Goal: Transaction & Acquisition: Purchase product/service

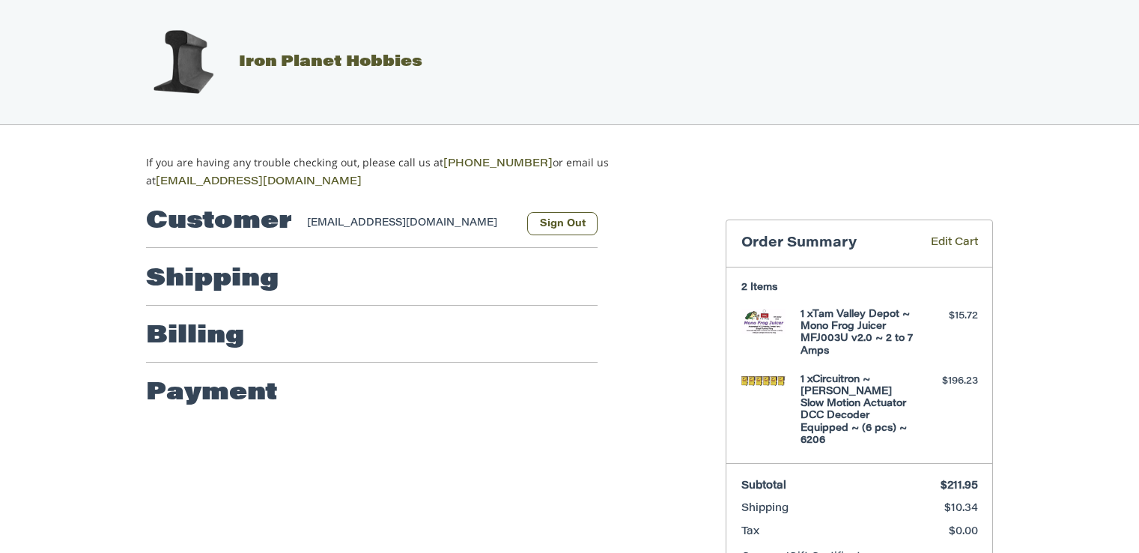
select select "**"
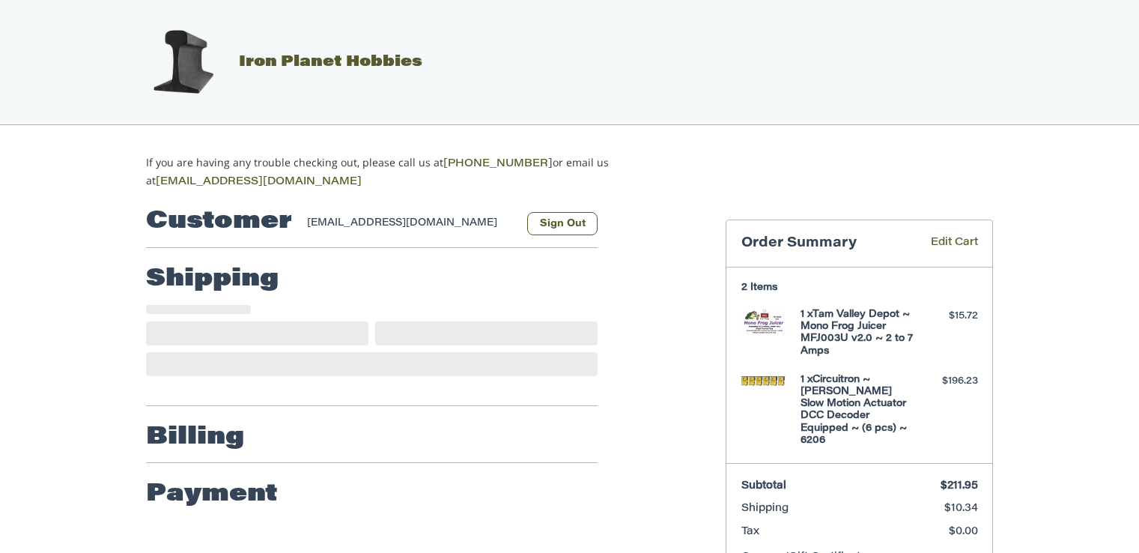
select select "**"
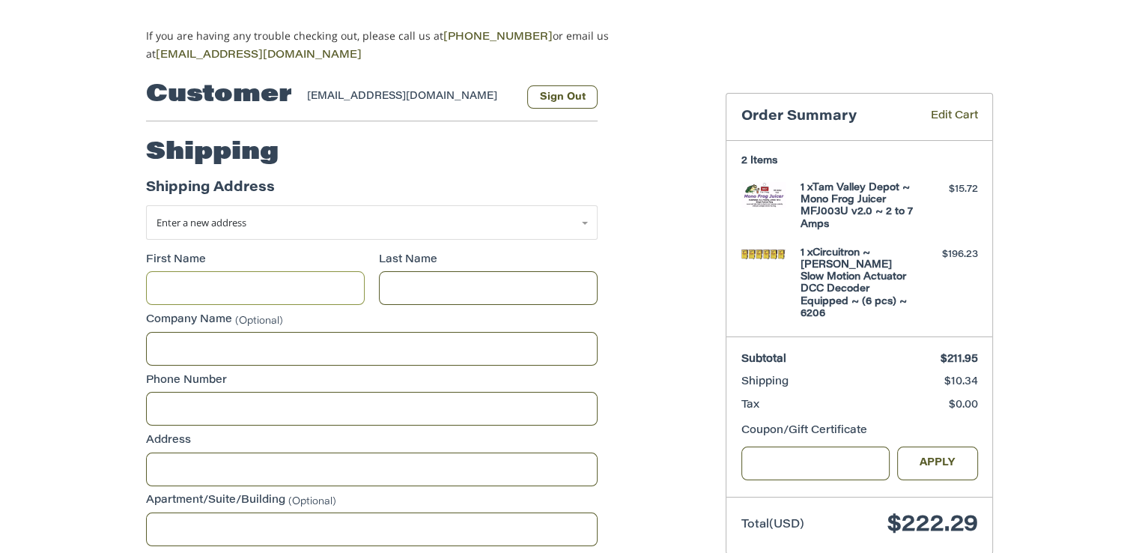
scroll to position [133, 0]
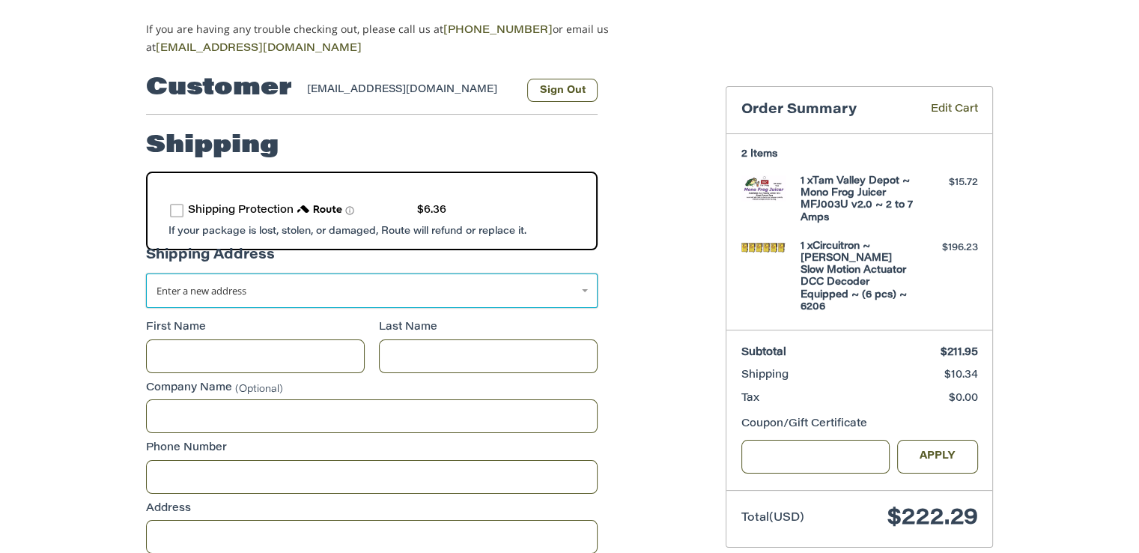
click at [586, 282] on link "Enter a new address" at bounding box center [372, 290] width 452 height 34
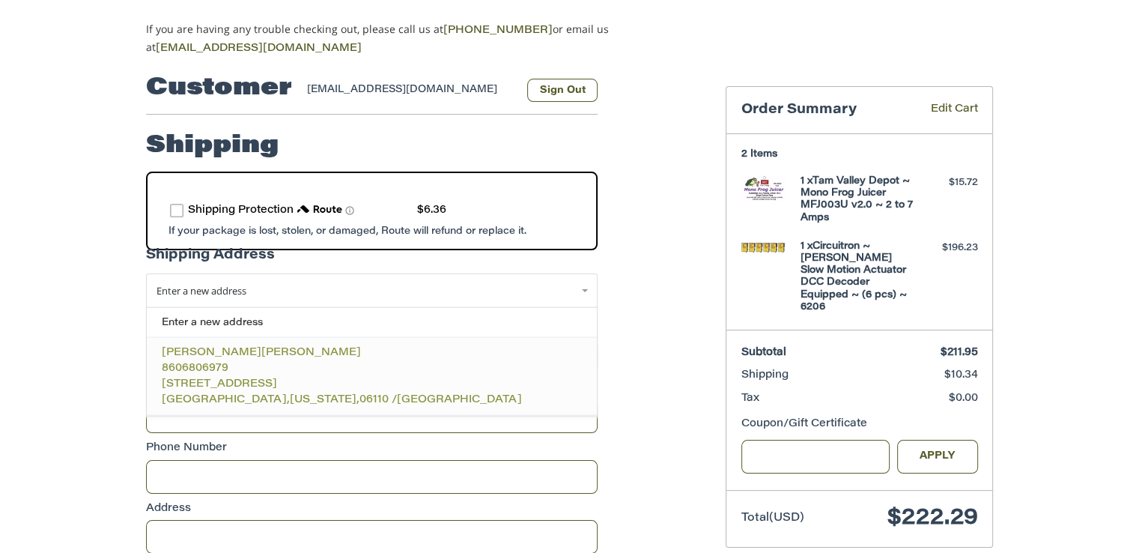
click at [213, 378] on span "[STREET_ADDRESS]" at bounding box center [219, 383] width 115 height 10
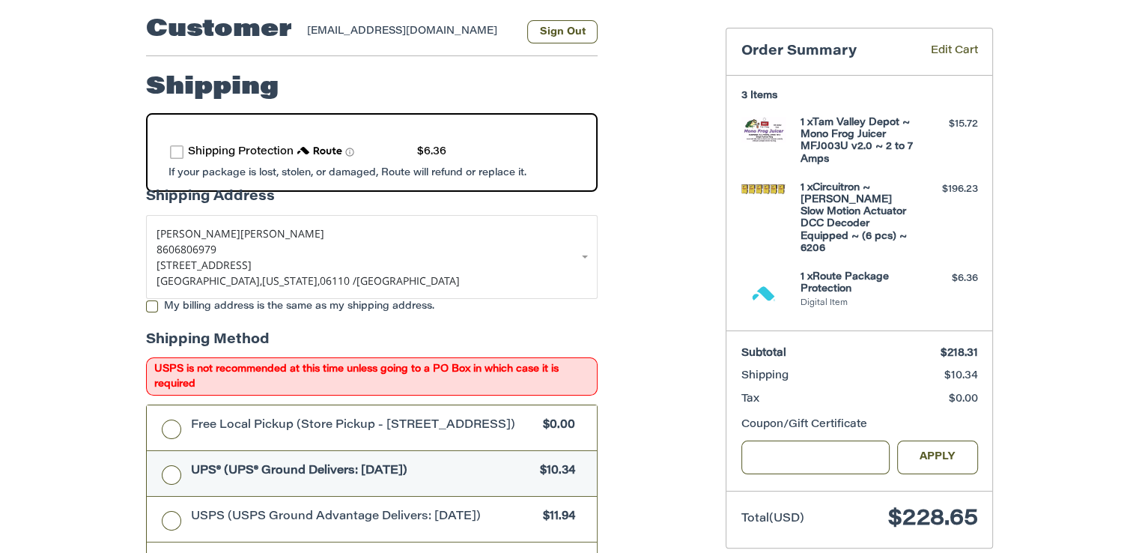
scroll to position [208, 0]
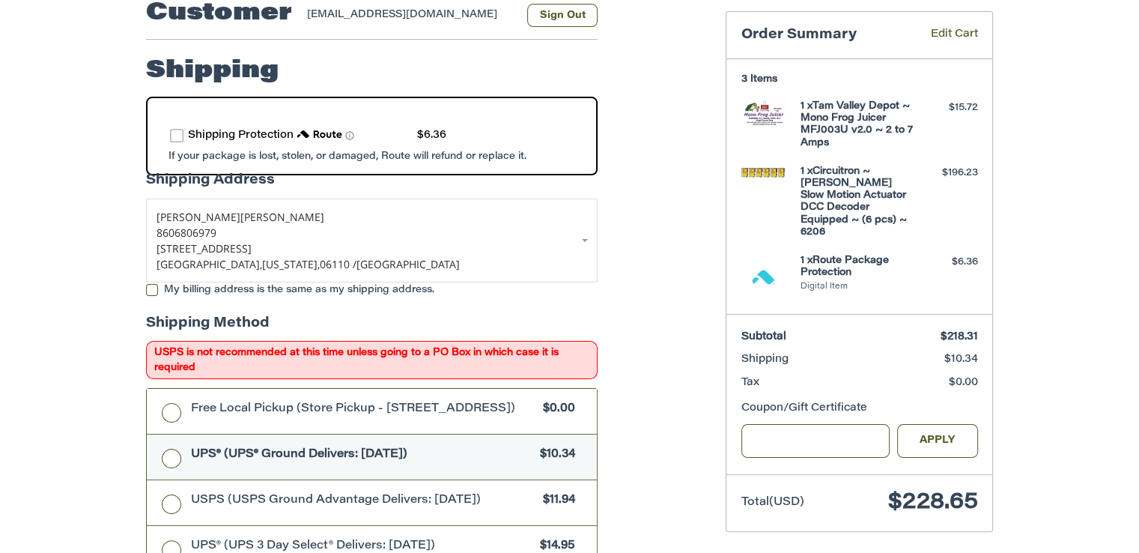
click at [151, 286] on label "My billing address is the same as my shipping address." at bounding box center [372, 290] width 452 height 12
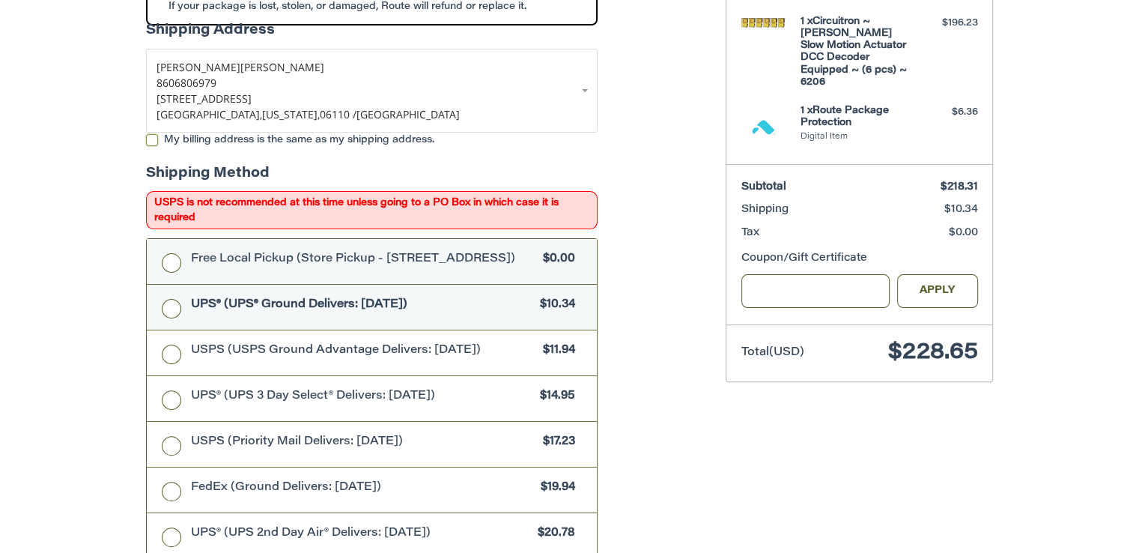
scroll to position [133, 0]
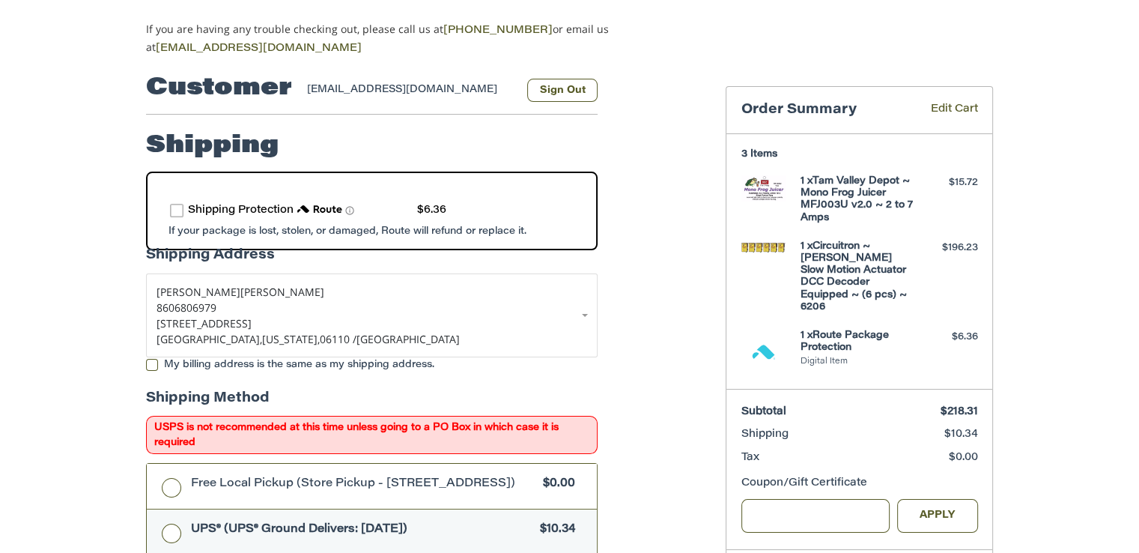
click at [172, 205] on label "route shipping protection selector element" at bounding box center [176, 210] width 13 height 13
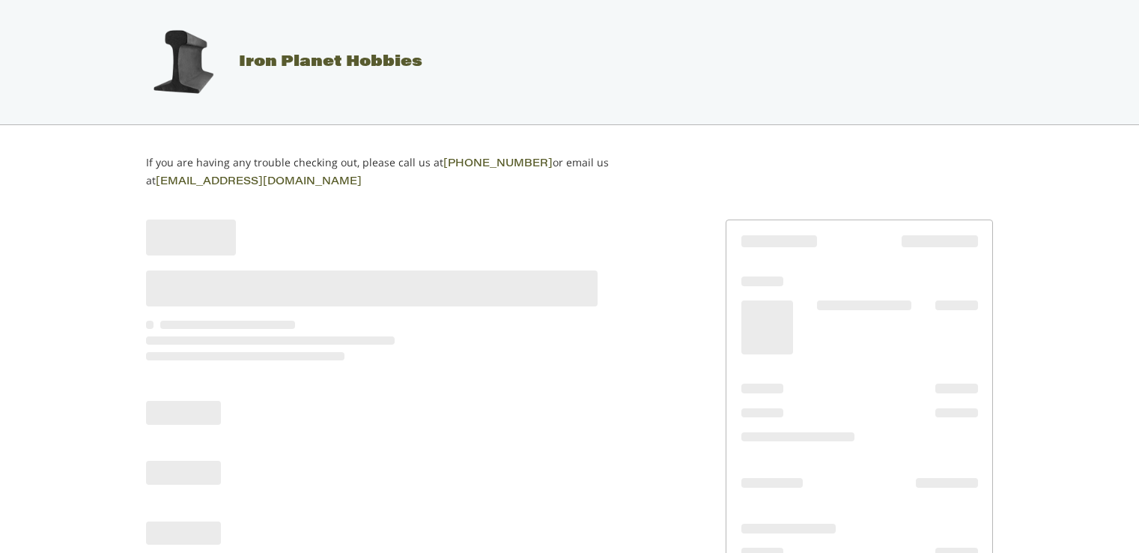
scroll to position [50, 0]
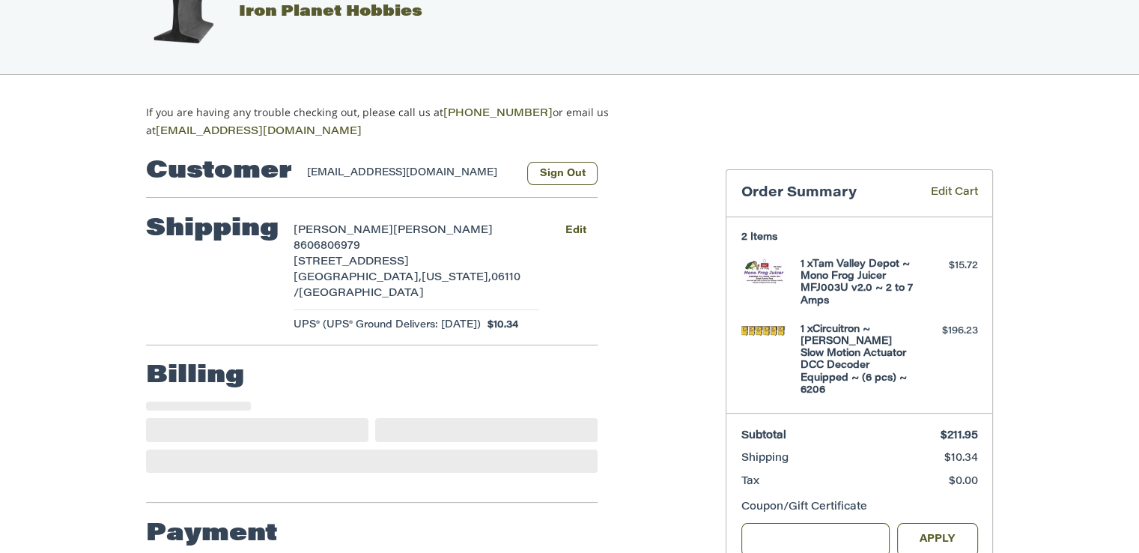
select select "**"
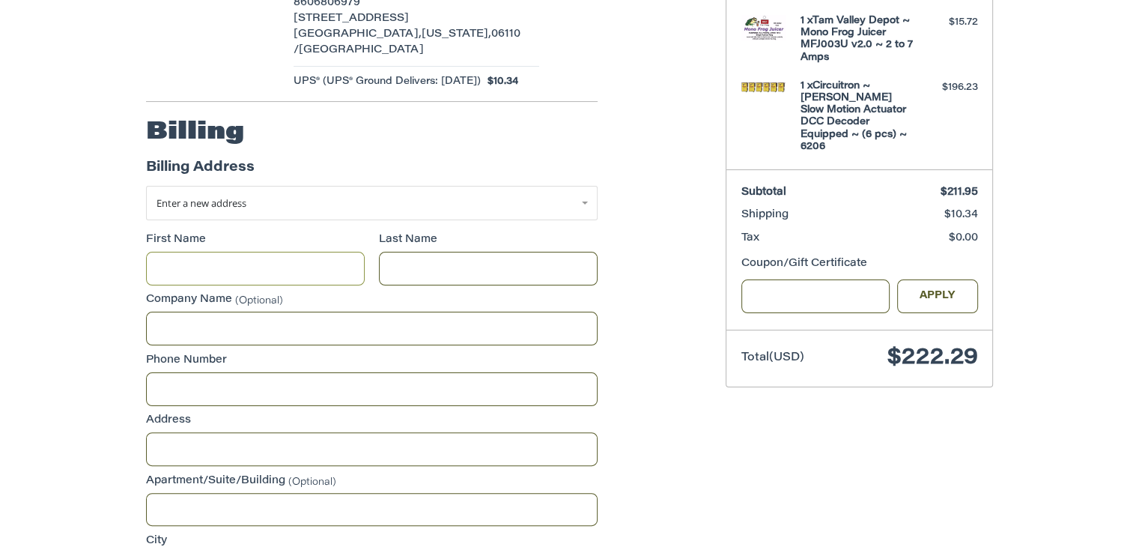
scroll to position [219, 0]
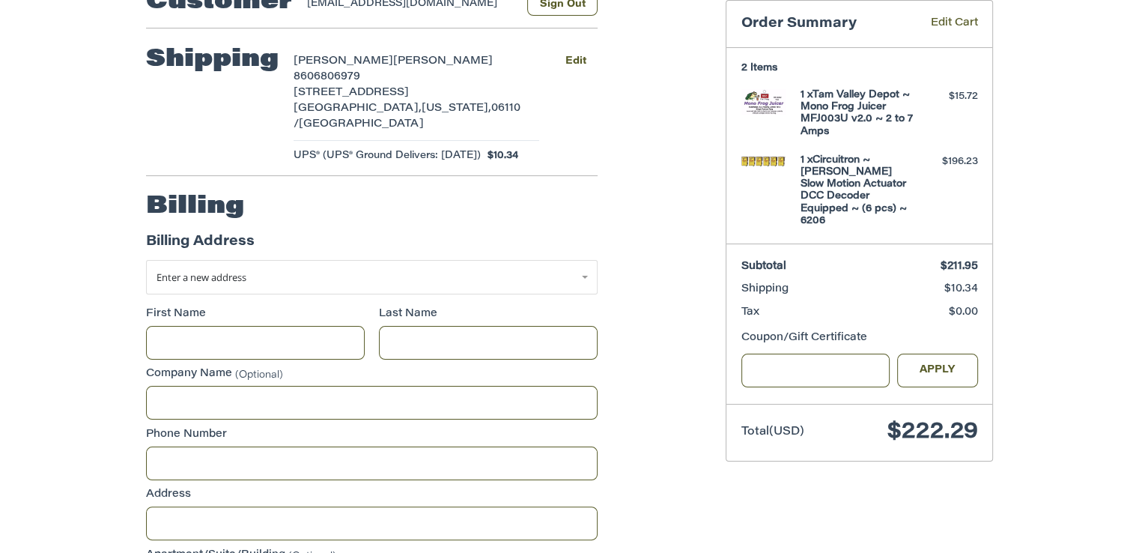
click at [192, 103] on div "Shipping [PERSON_NAME] 8606806979 [STREET_ADDRESS][US_STATE] UPS® (UPS® Ground …" at bounding box center [372, 104] width 452 height 141
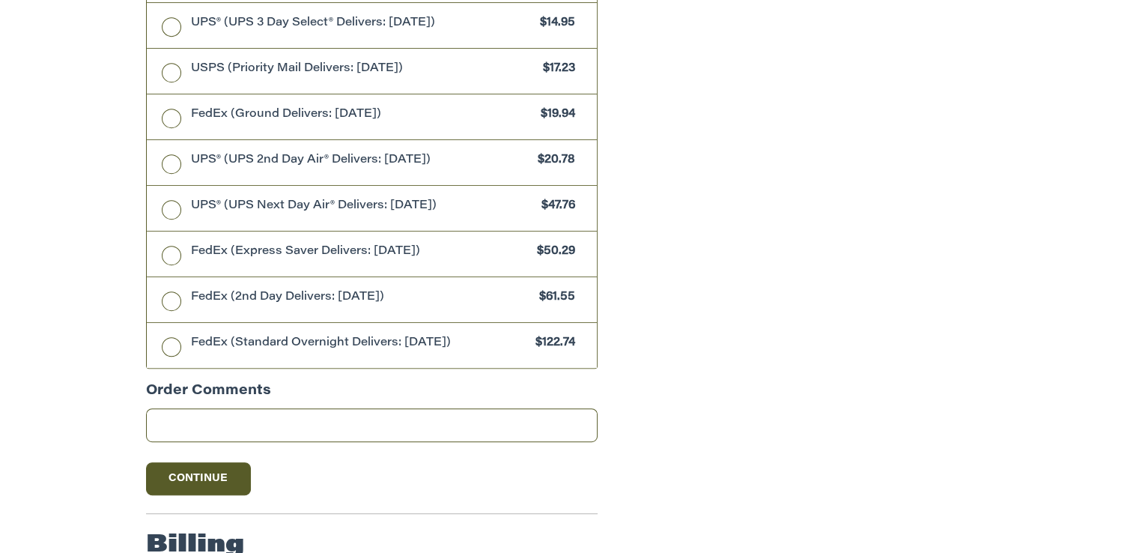
scroll to position [822, 0]
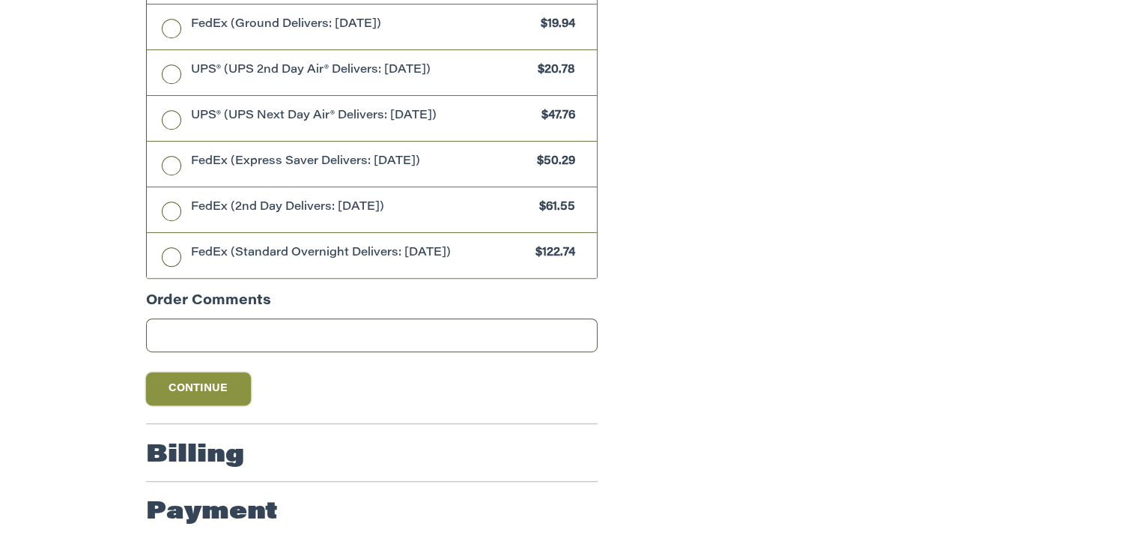
click at [197, 387] on button "Continue" at bounding box center [198, 388] width 105 height 33
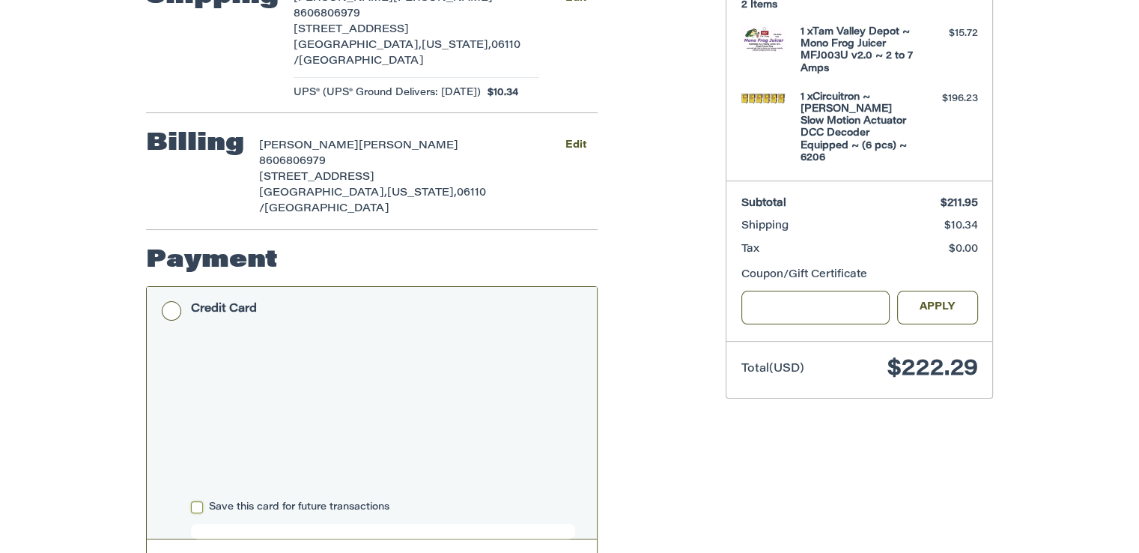
scroll to position [273, 0]
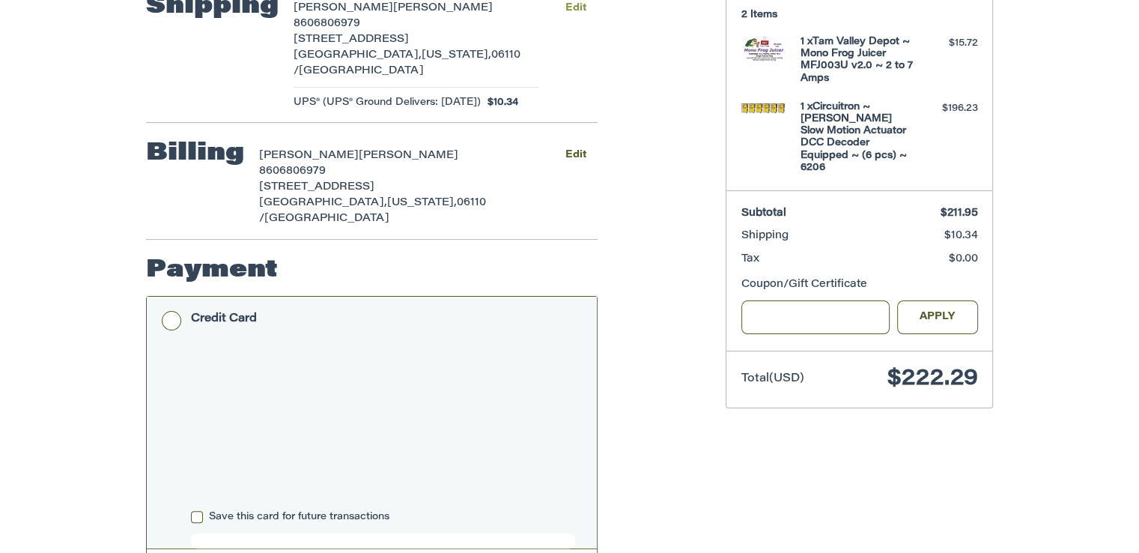
click at [572, 4] on button "Edit" at bounding box center [575, 8] width 44 height 22
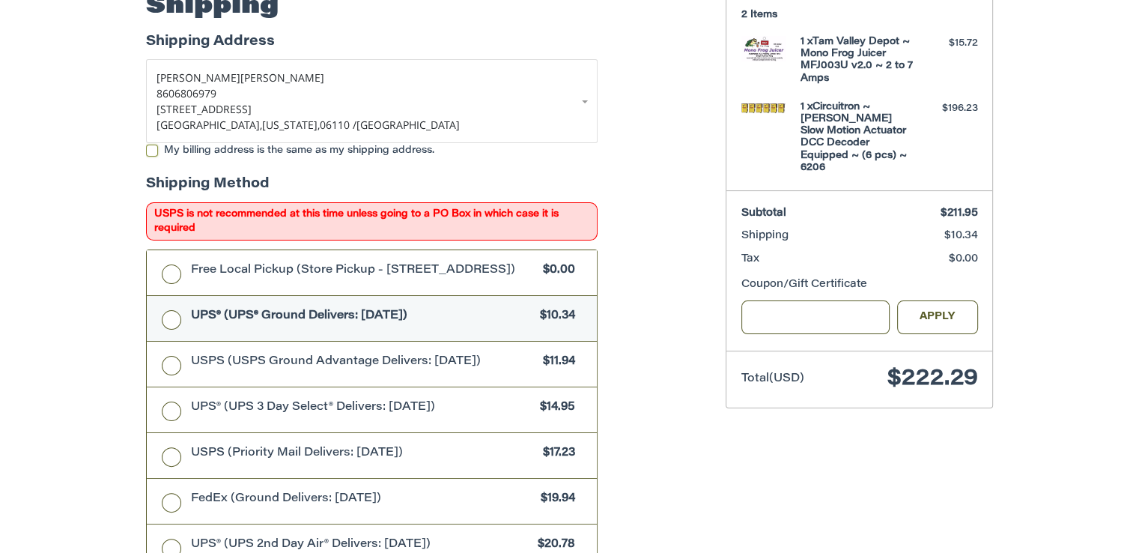
scroll to position [244, 0]
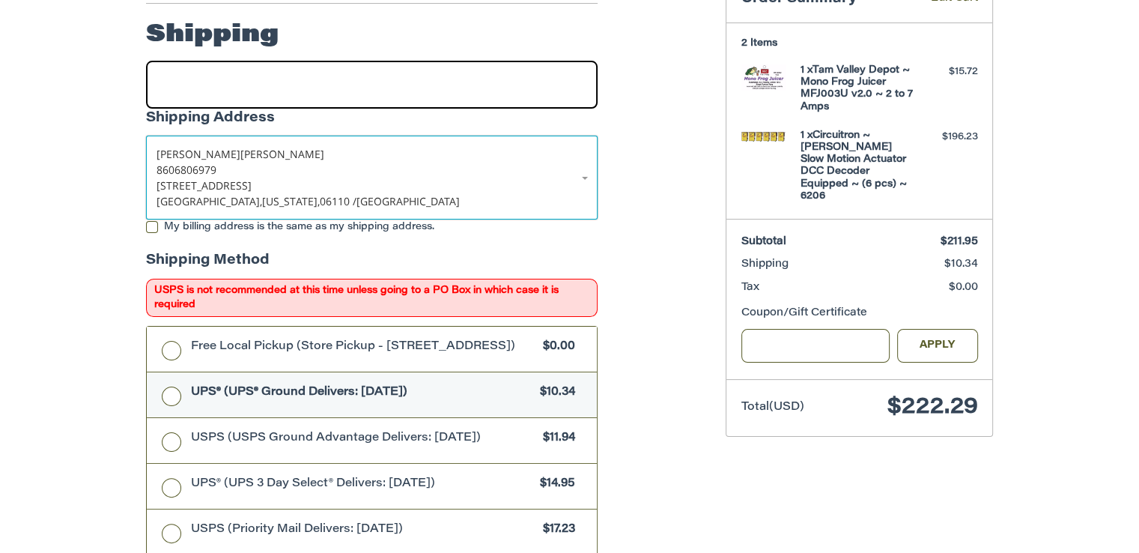
click at [581, 172] on link "[PERSON_NAME] 8606806979 [STREET_ADDRESS][US_STATE]" at bounding box center [372, 178] width 452 height 84
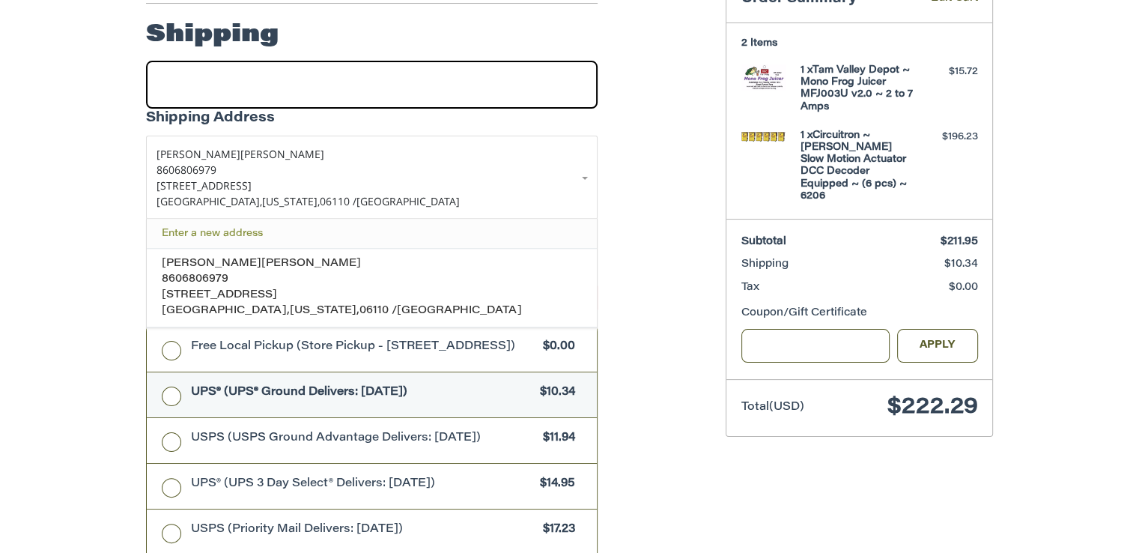
click at [233, 226] on link "Enter a new address" at bounding box center [372, 233] width 436 height 29
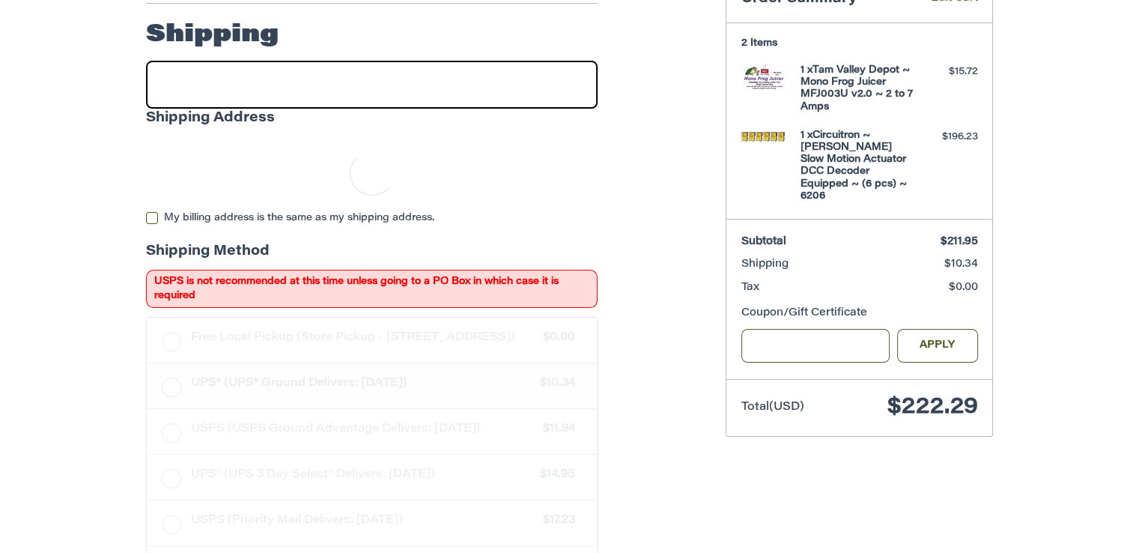
select select "**"
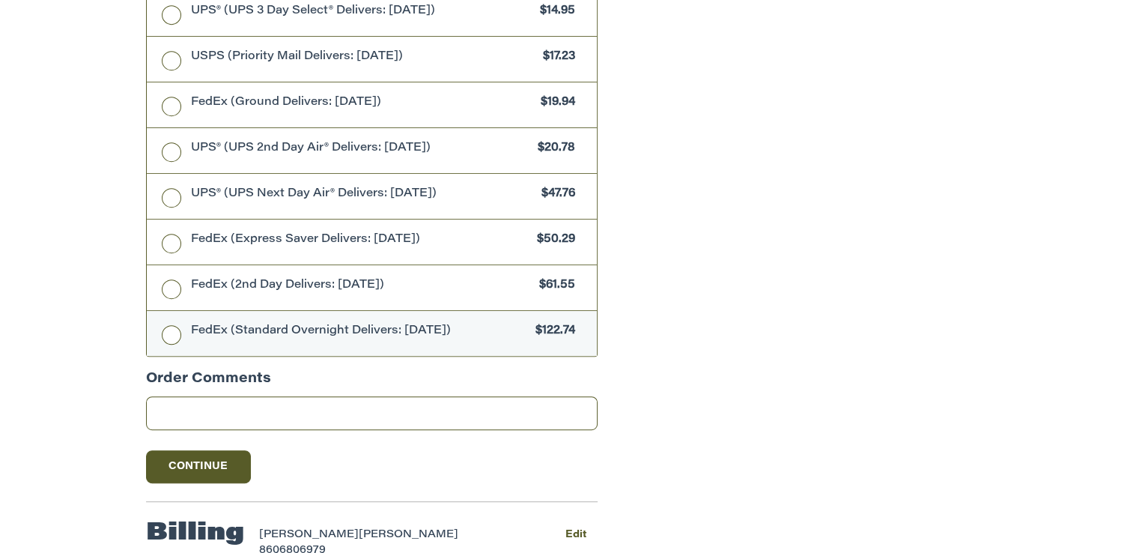
scroll to position [807, 0]
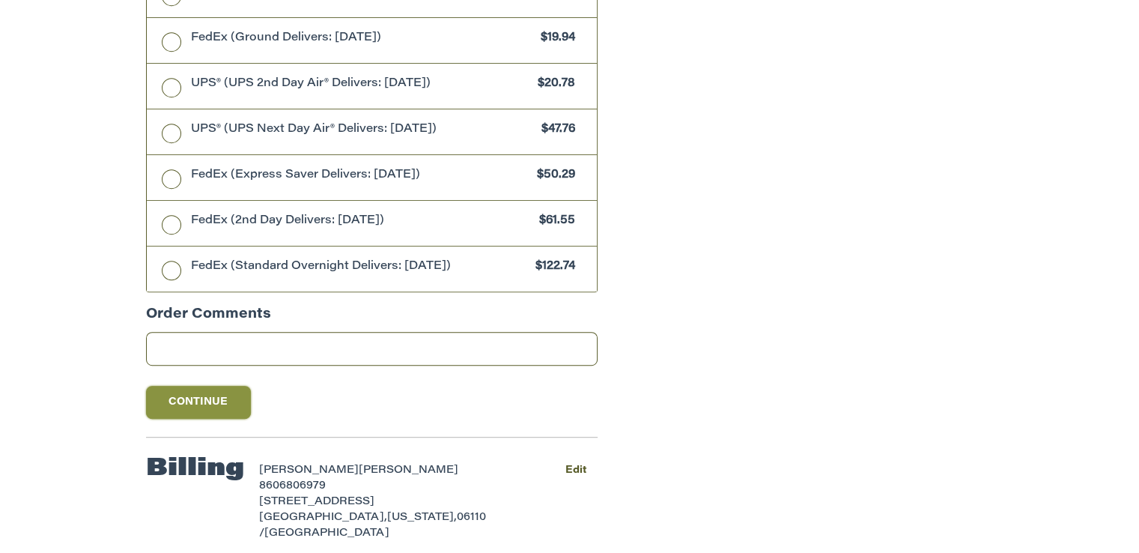
click at [180, 398] on button "Continue" at bounding box center [198, 402] width 105 height 33
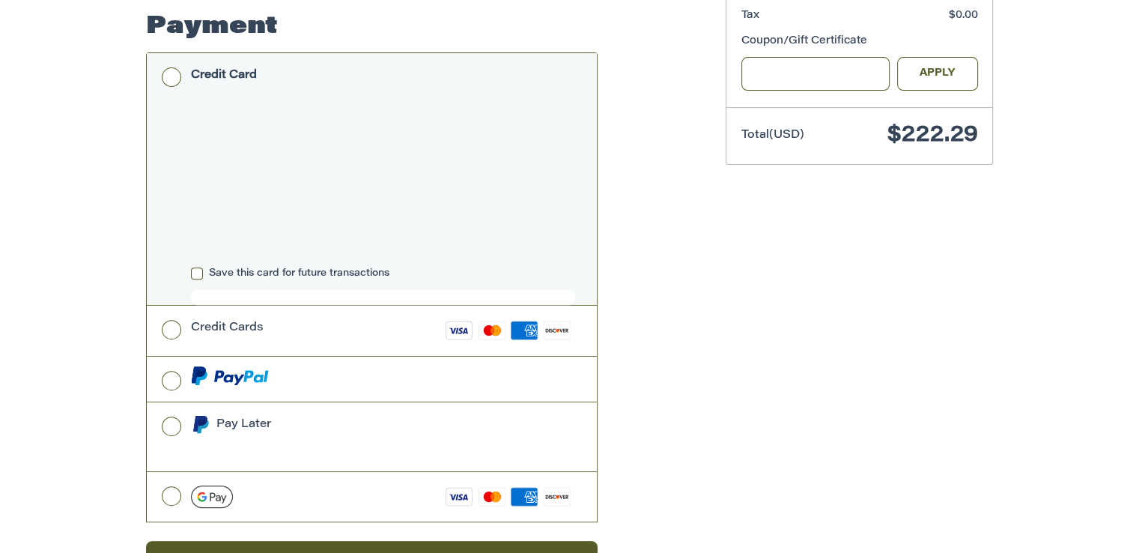
scroll to position [572, 0]
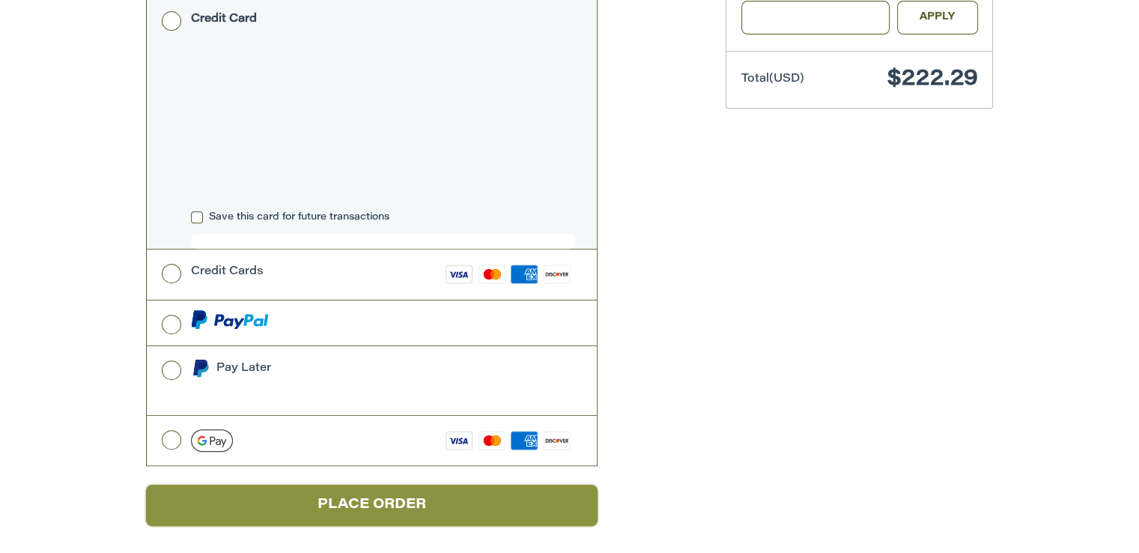
click at [356, 494] on button "Place Order" at bounding box center [372, 505] width 452 height 41
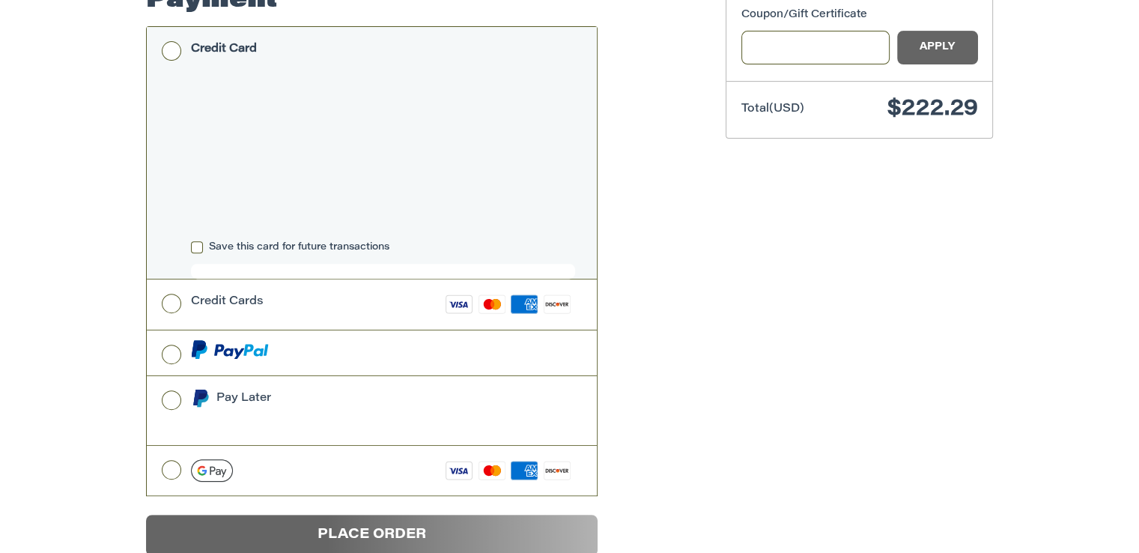
scroll to position [50, 0]
